Goal: Connect with others: Connect with others

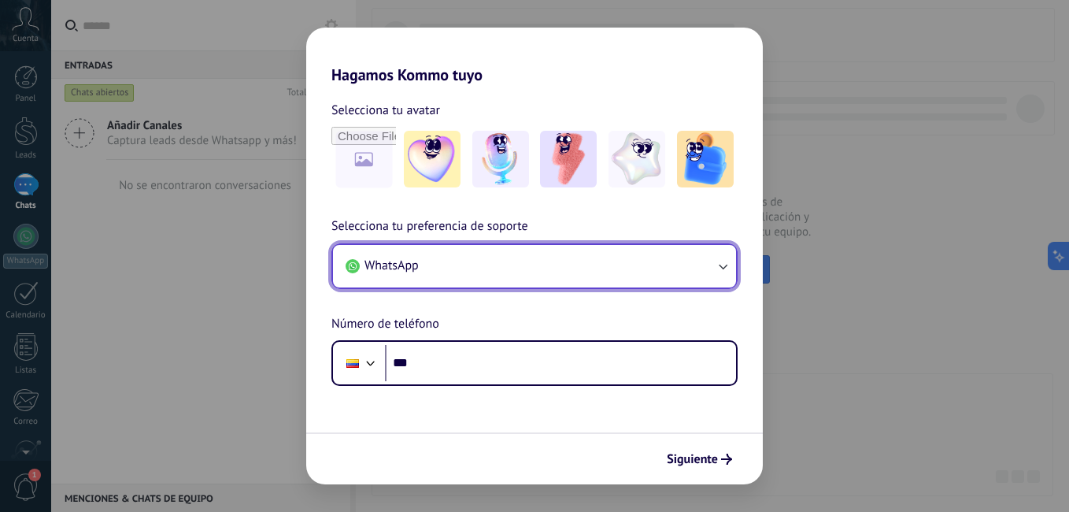
click at [505, 278] on button "WhatsApp" at bounding box center [534, 266] width 403 height 43
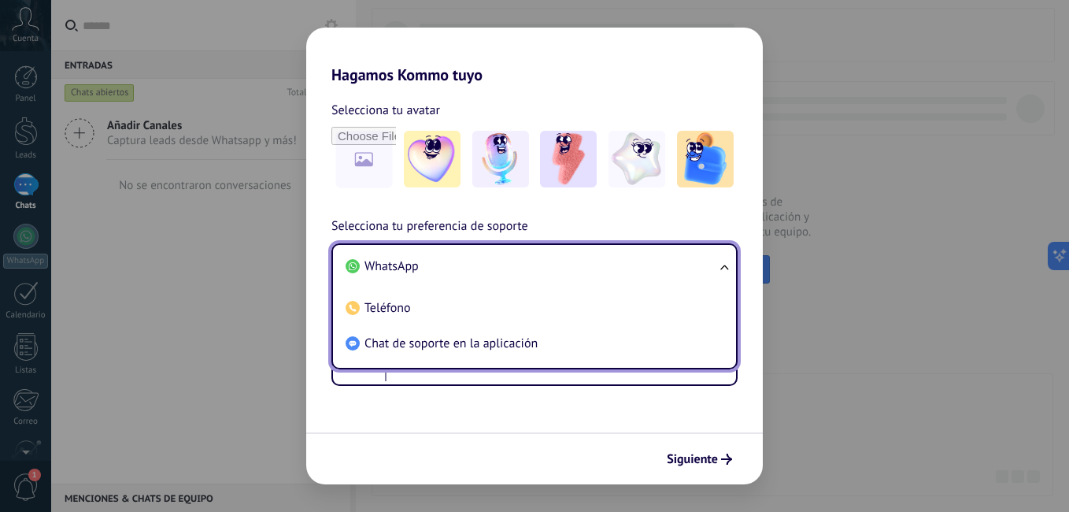
click at [405, 387] on form "Selecciona tu avatar Selecciona tu preferencia de soporte WhatsApp WhatsApp Tel…" at bounding box center [534, 284] width 457 height 400
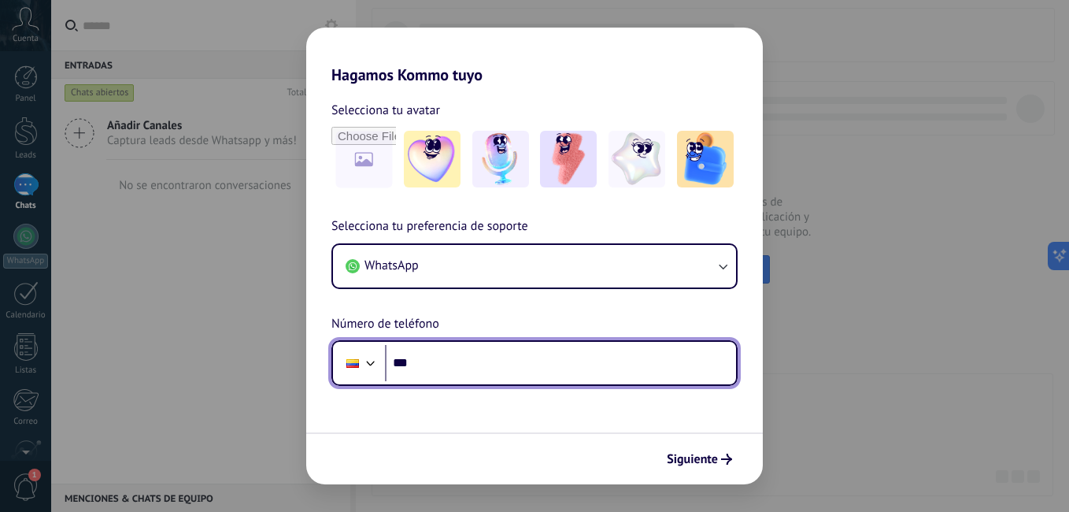
click at [463, 351] on input "***" at bounding box center [560, 363] width 351 height 36
type input "**********"
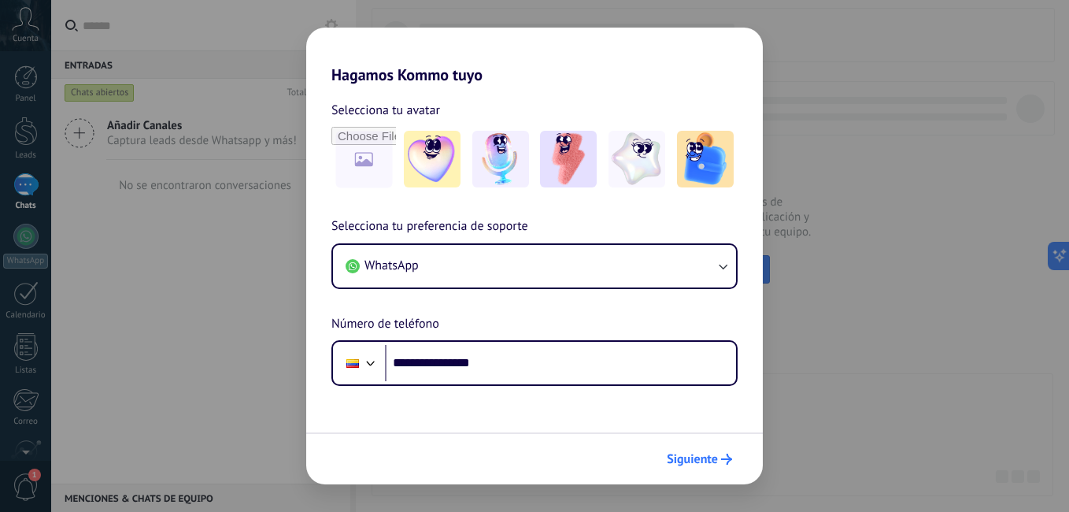
click at [715, 446] on button "Siguiente" at bounding box center [700, 459] width 80 height 27
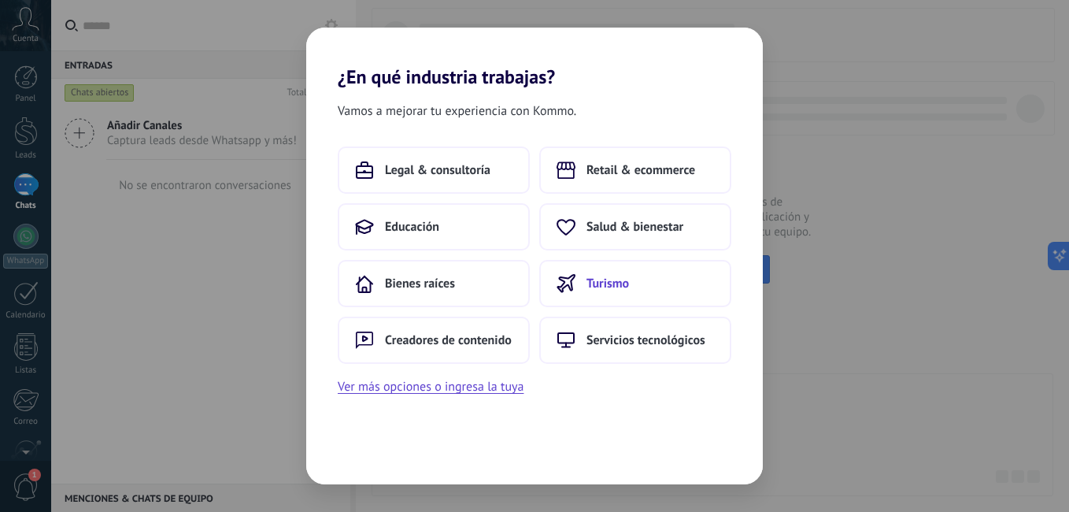
click at [606, 271] on button "Turismo" at bounding box center [635, 283] width 192 height 47
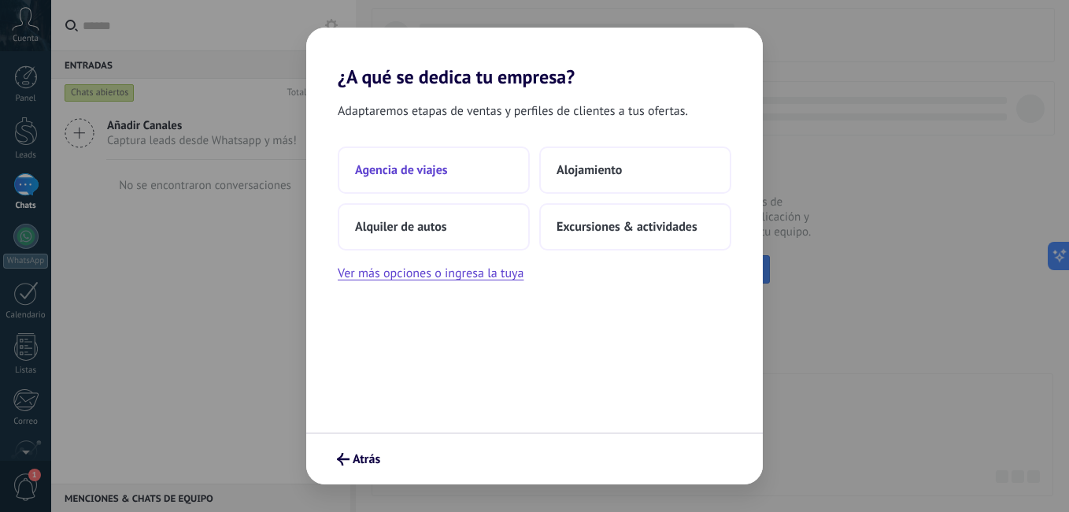
click at [448, 181] on button "Agencia de viajes" at bounding box center [434, 169] width 192 height 47
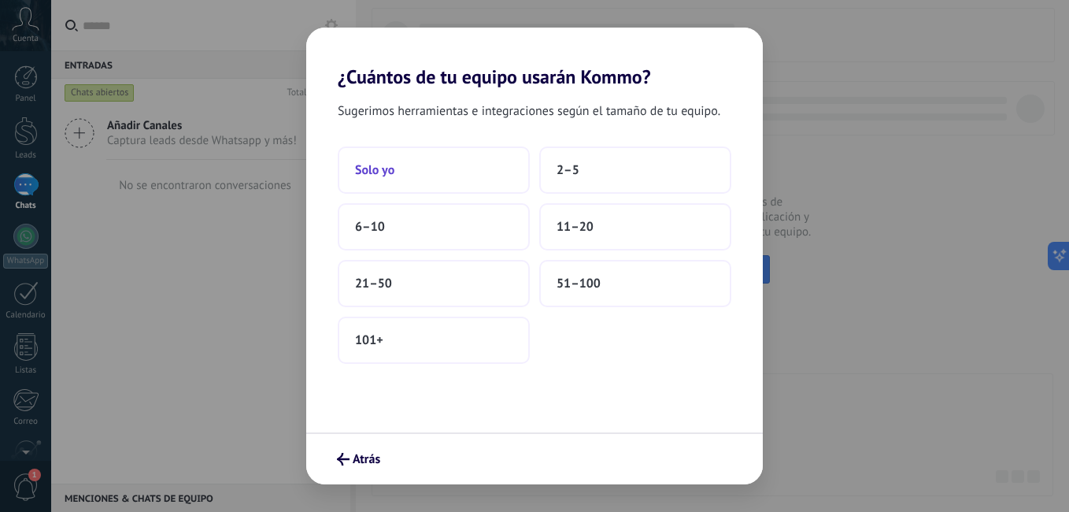
click at [448, 169] on button "Solo yo" at bounding box center [434, 169] width 192 height 47
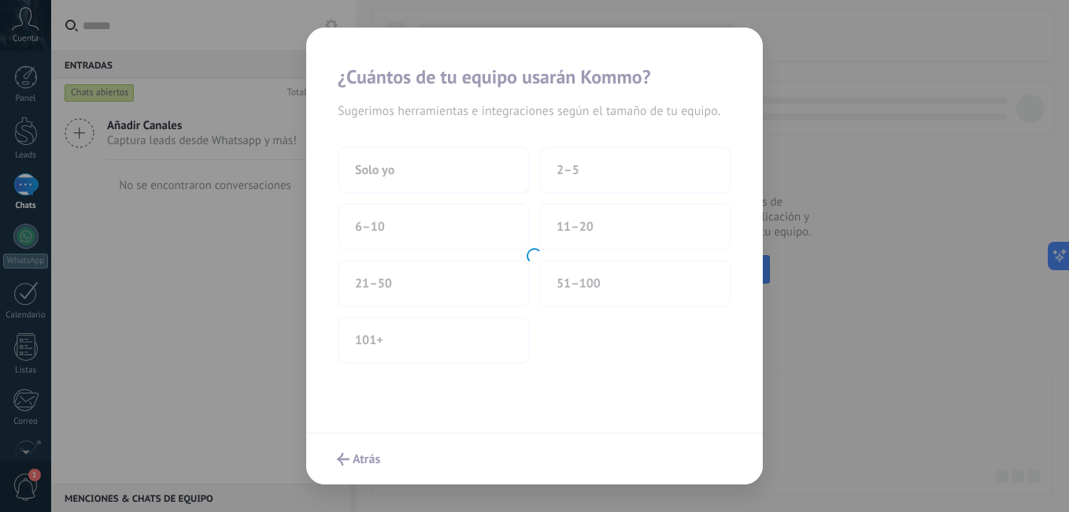
click at [448, 168] on div at bounding box center [534, 256] width 457 height 457
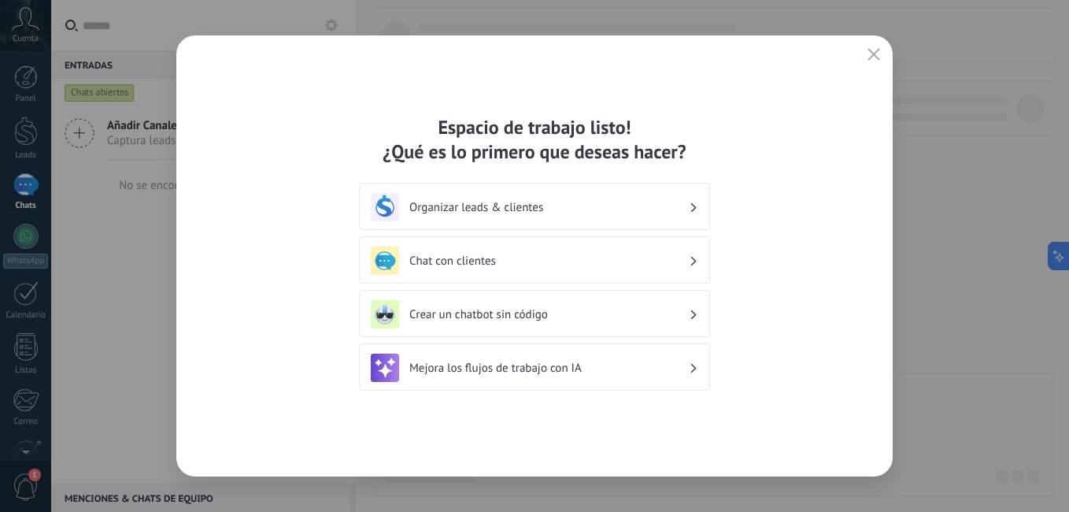
click at [490, 209] on h3 "Organizar leads & clientes" at bounding box center [548, 207] width 279 height 15
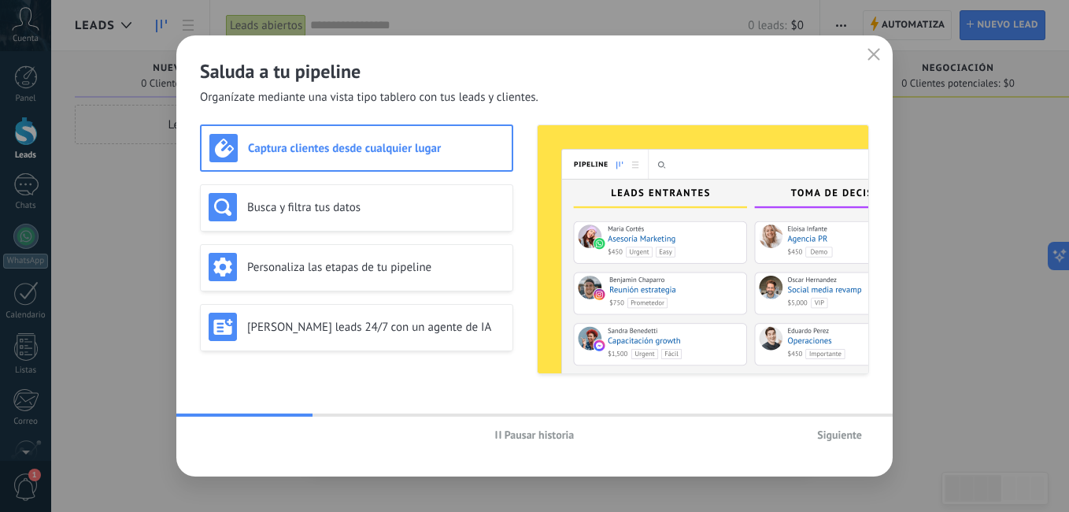
click at [830, 436] on span "Siguiente" at bounding box center [839, 434] width 45 height 11
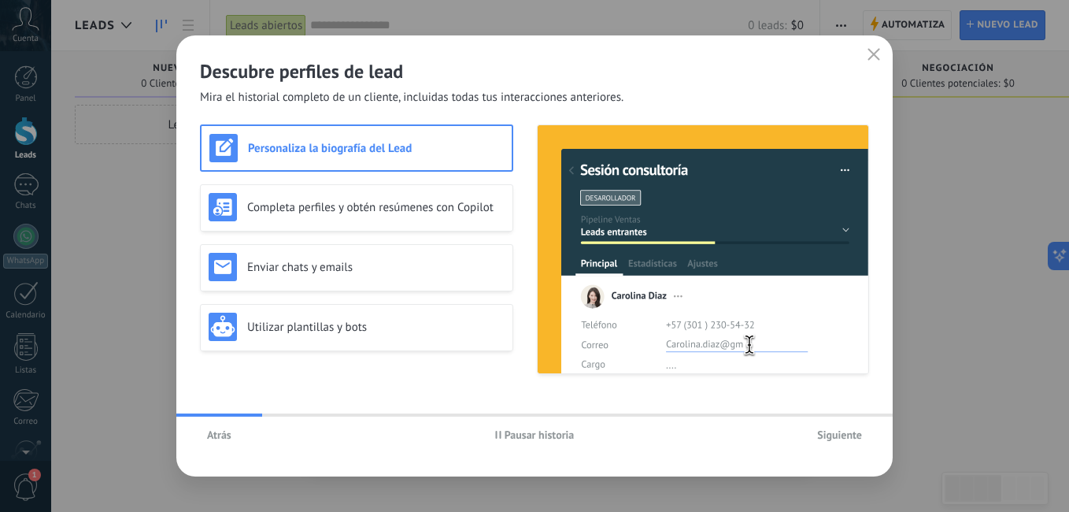
click at [832, 443] on button "Siguiente" at bounding box center [839, 435] width 59 height 24
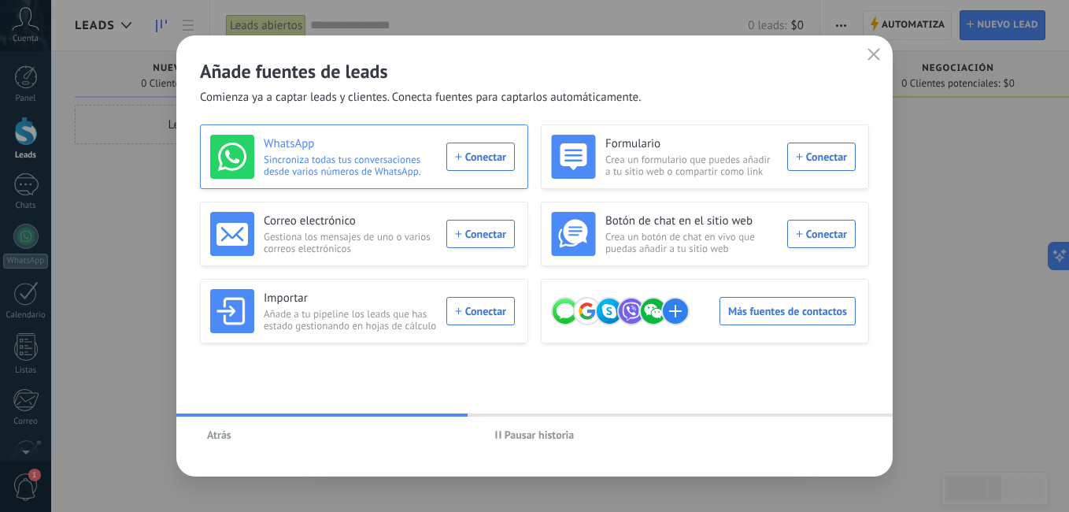
click at [486, 158] on div "WhatsApp Sincroniza todas tus conversaciones desde varios números de WhatsApp. …" at bounding box center [362, 157] width 305 height 44
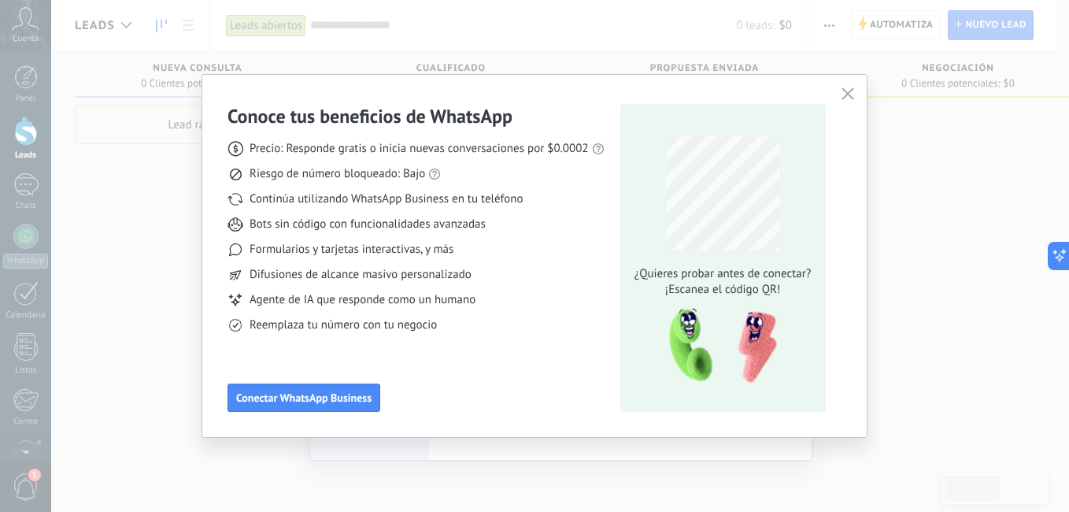
click at [358, 379] on div "Conoce tus beneficios de WhatsApp Precio: Responde gratis o inicia nuevas conve…" at bounding box center [415, 258] width 377 height 308
click at [356, 401] on span "Conectar WhatsApp Business" at bounding box center [303, 397] width 135 height 11
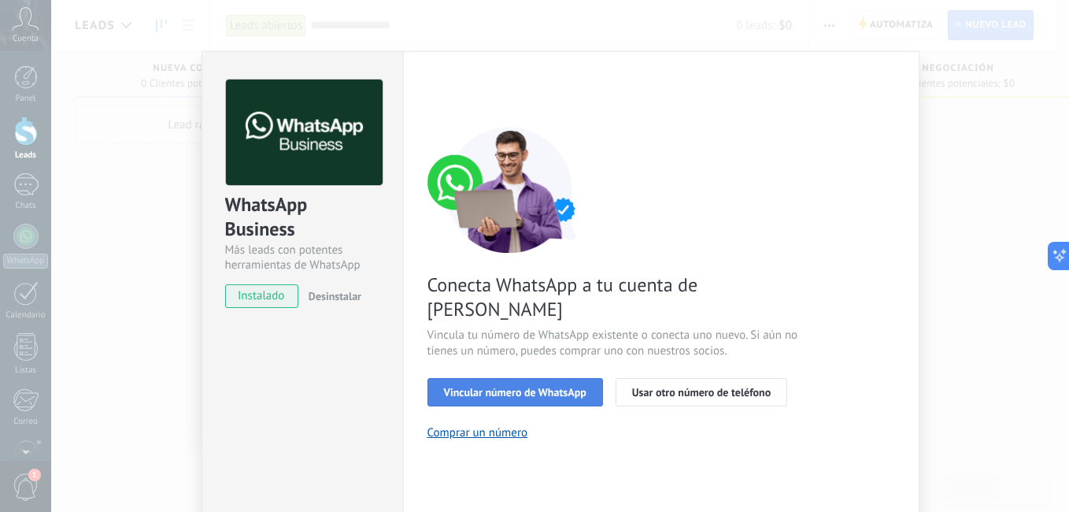
click at [531, 386] on span "Vincular número de WhatsApp" at bounding box center [515, 391] width 142 height 11
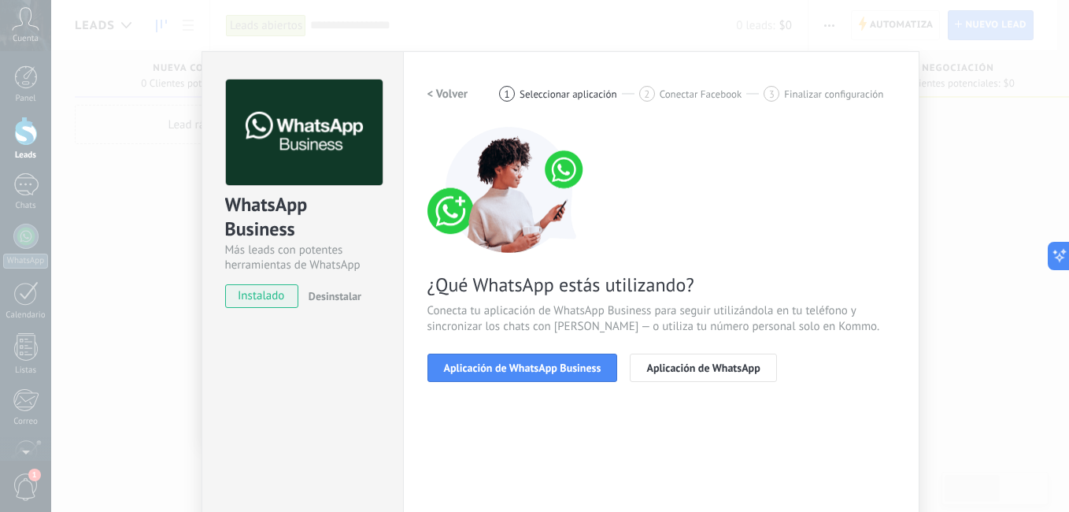
drag, startPoint x: 547, startPoint y: 366, endPoint x: 533, endPoint y: 349, distance: 21.8
click at [533, 349] on div "¿Qué WhatsApp estás utilizando? Conecta tu aplicación de WhatsApp Business para…" at bounding box center [661, 254] width 468 height 255
click at [497, 383] on div "< Volver 1 Seleccionar aplicación 2 Conectar Facebook 3 Finalizar configuración…" at bounding box center [661, 240] width 468 height 321
drag, startPoint x: 485, startPoint y: 370, endPoint x: 486, endPoint y: 361, distance: 9.6
click at [486, 362] on span "Aplicación de WhatsApp Business" at bounding box center [522, 367] width 157 height 11
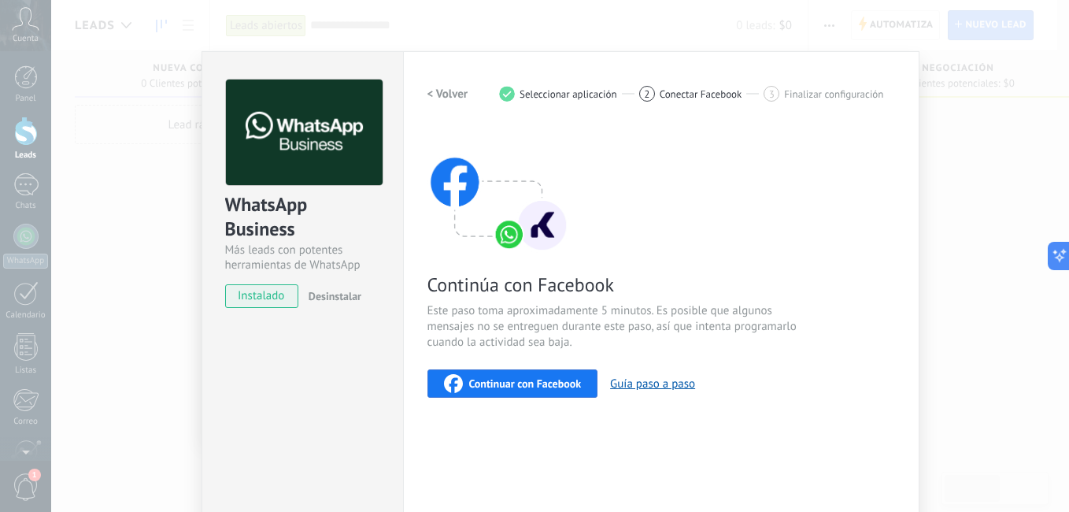
click at [465, 372] on button "Continuar con Facebook" at bounding box center [512, 383] width 171 height 28
click at [929, 153] on div "WhatsApp Business Más leads con potentes herramientas de WhatsApp instalado Des…" at bounding box center [560, 256] width 1018 height 512
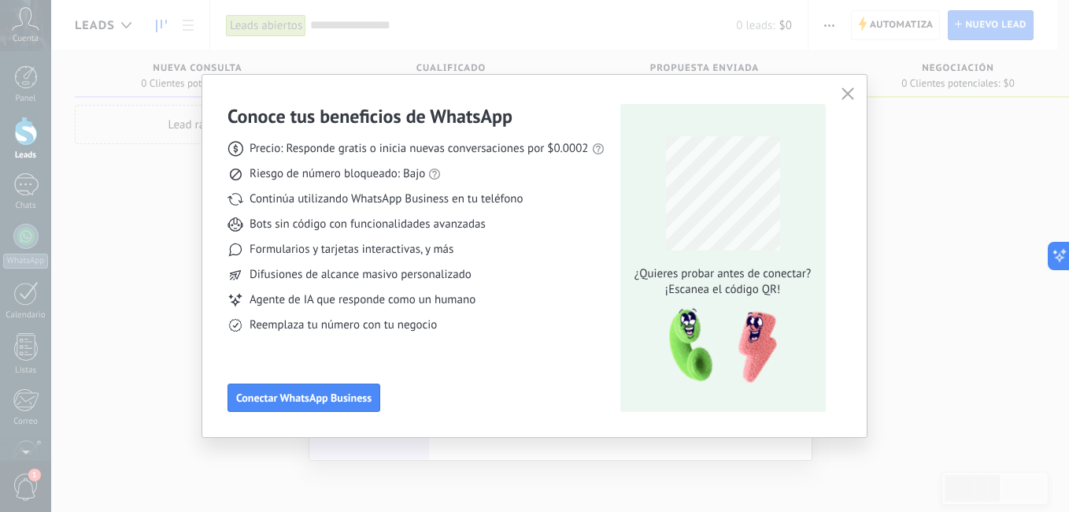
click at [852, 94] on icon "button" at bounding box center [847, 93] width 13 height 13
